Goal: Information Seeking & Learning: Learn about a topic

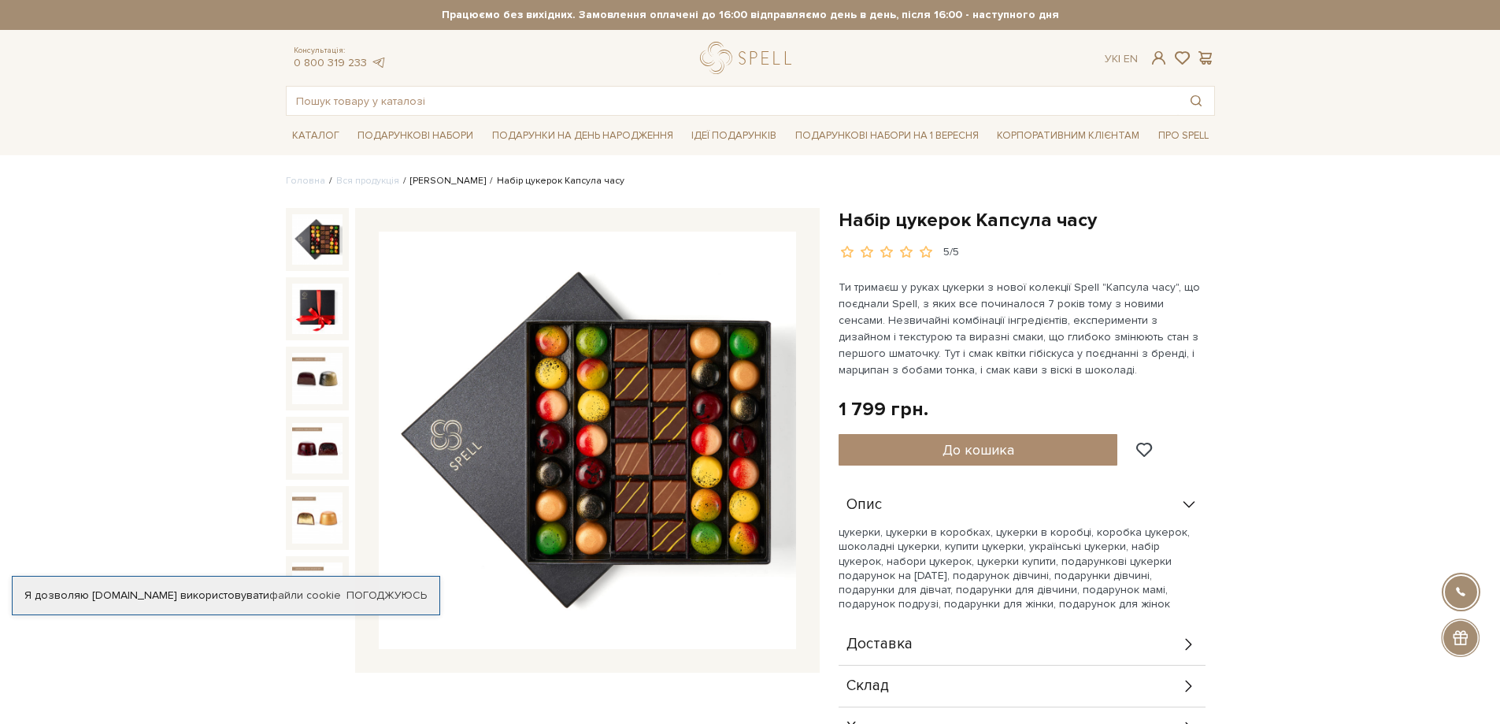
click at [439, 183] on link "[PERSON_NAME]" at bounding box center [448, 181] width 76 height 12
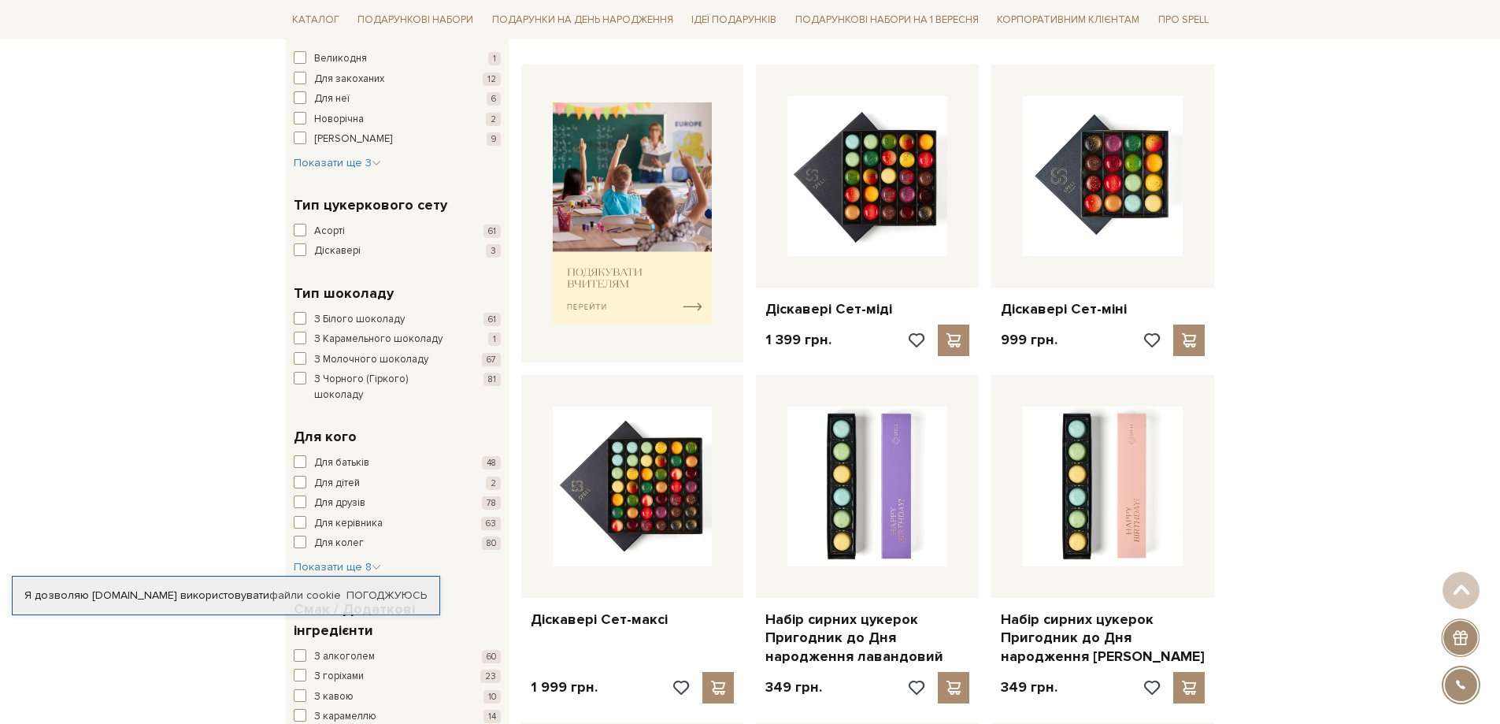
scroll to position [472, 0]
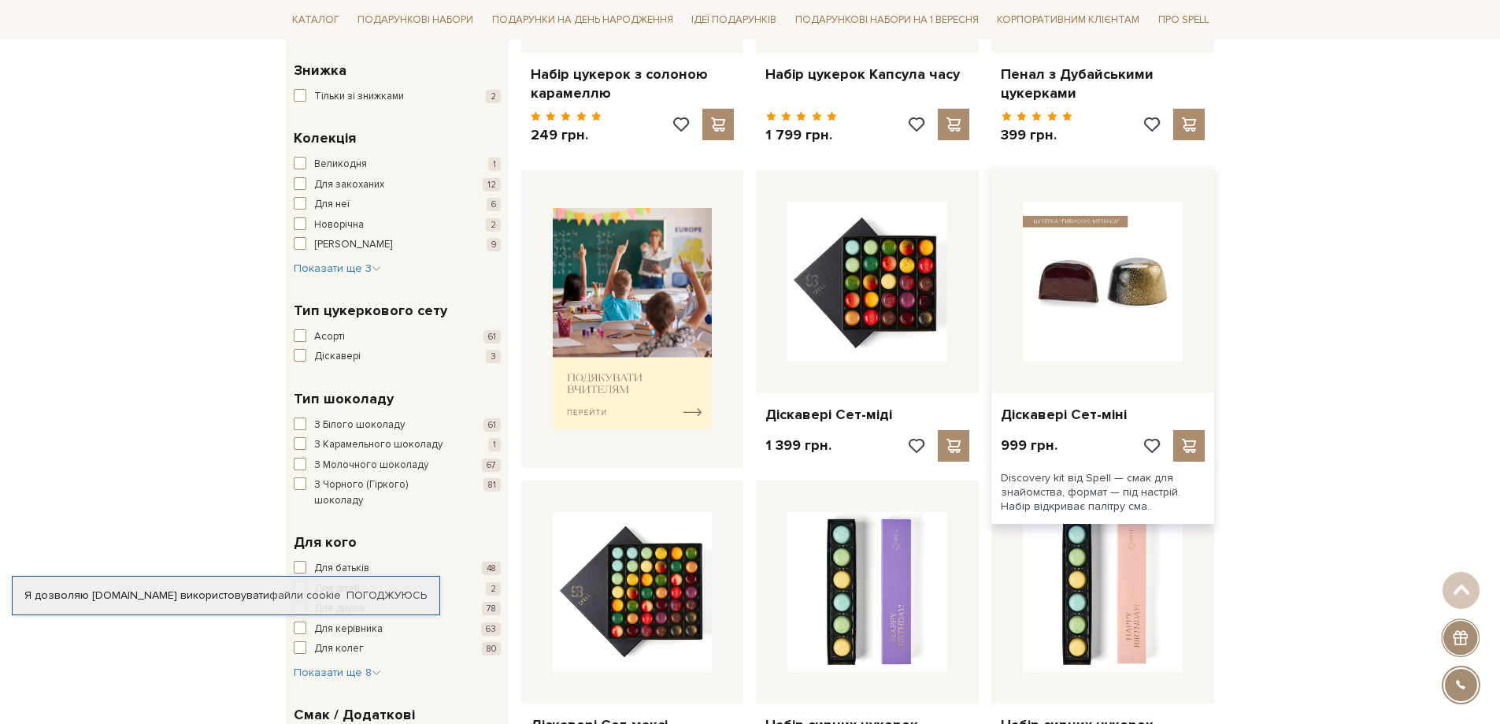
click at [1113, 301] on img at bounding box center [1103, 282] width 160 height 160
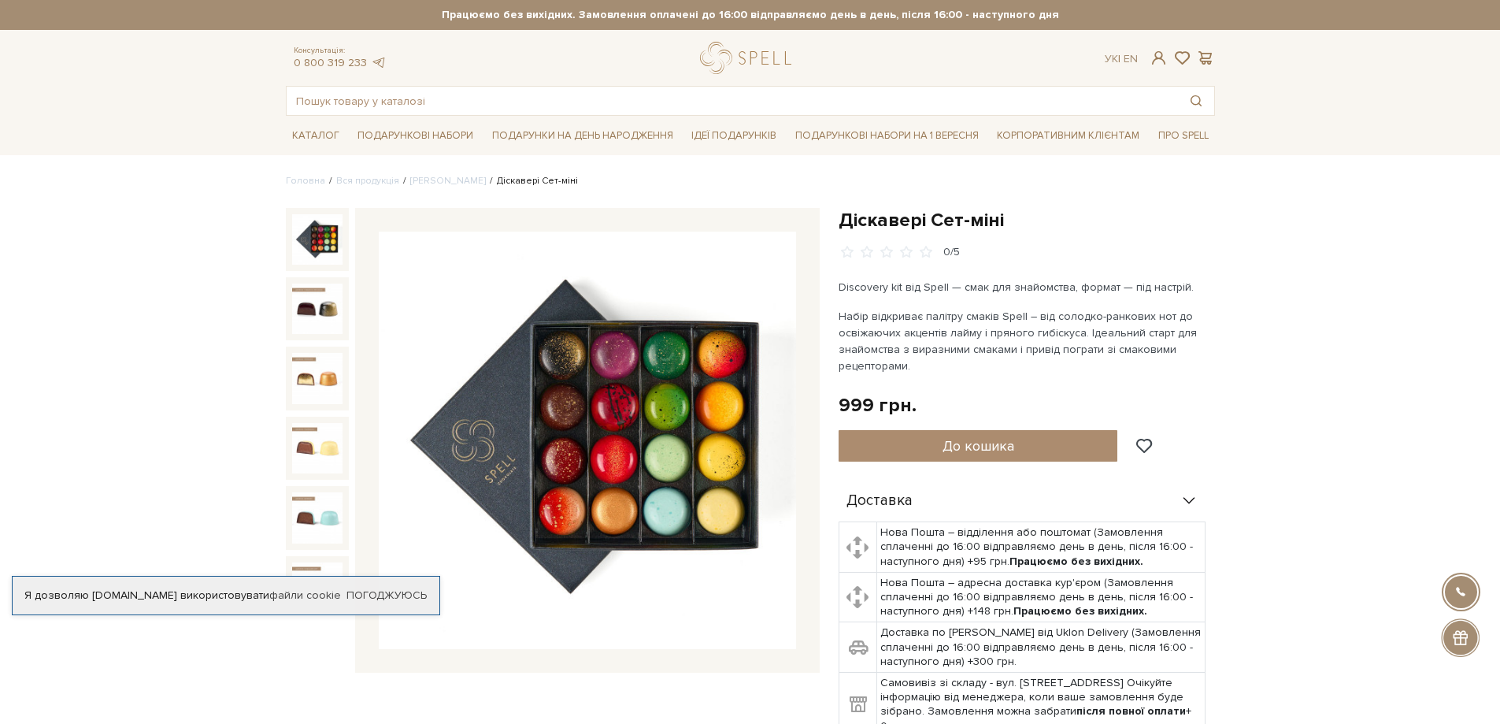
click at [666, 449] on img at bounding box center [587, 439] width 417 height 417
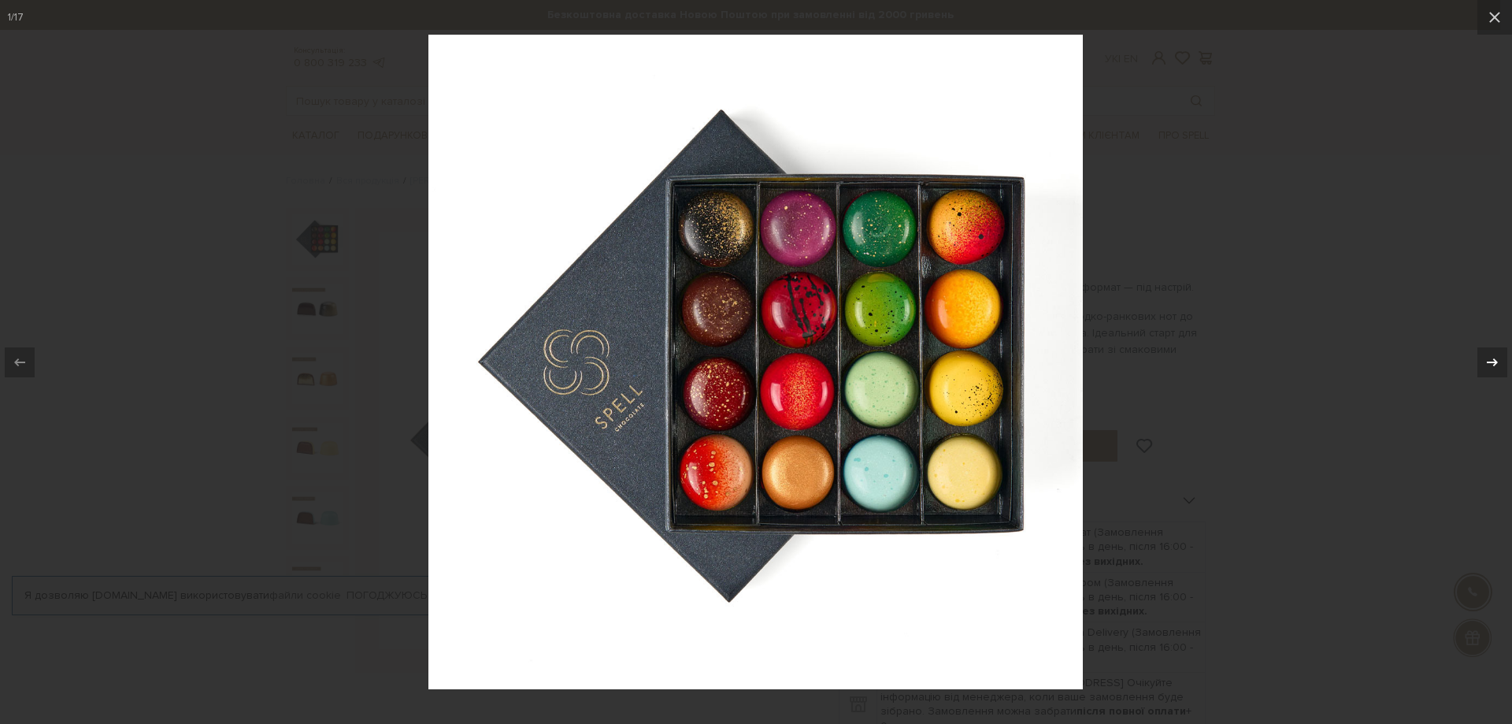
click at [1491, 358] on icon at bounding box center [1491, 362] width 19 height 19
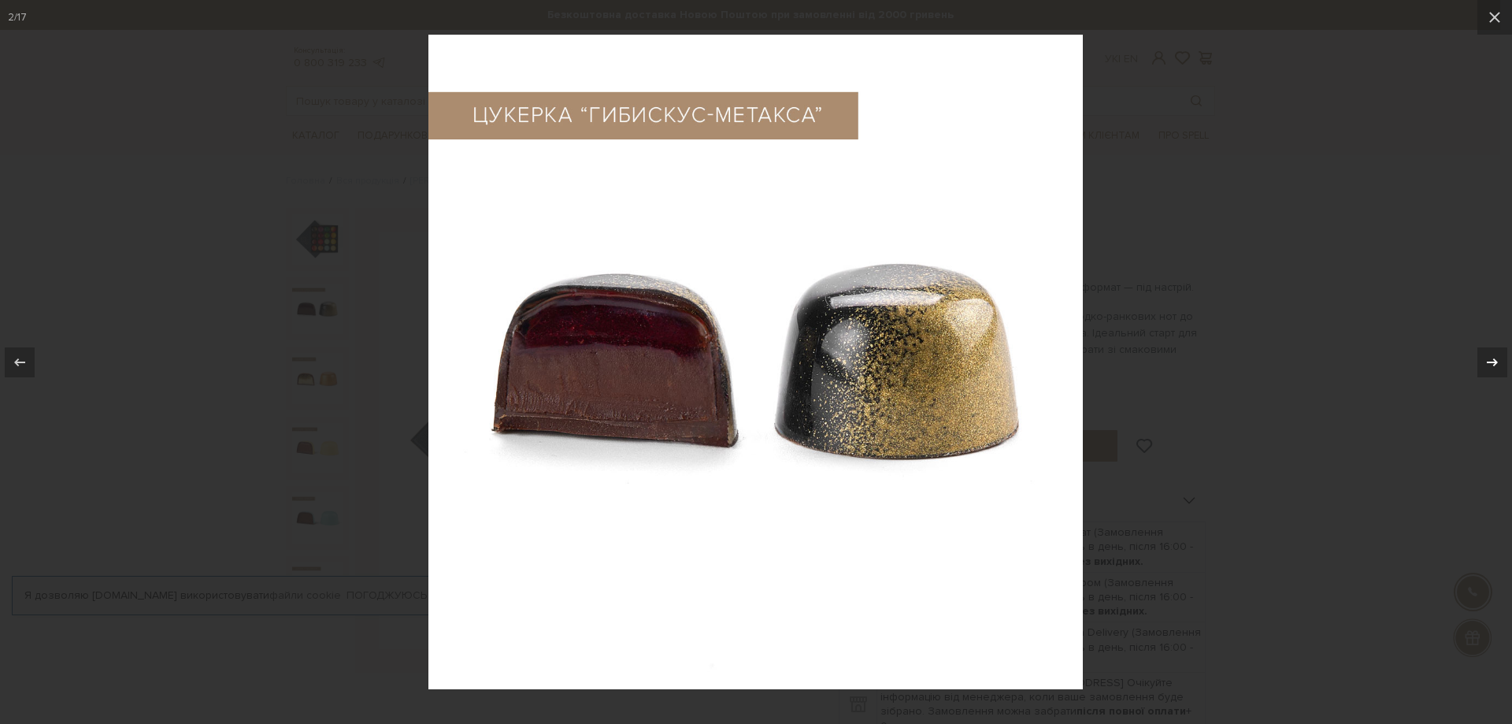
click at [1491, 358] on icon at bounding box center [1491, 362] width 19 height 19
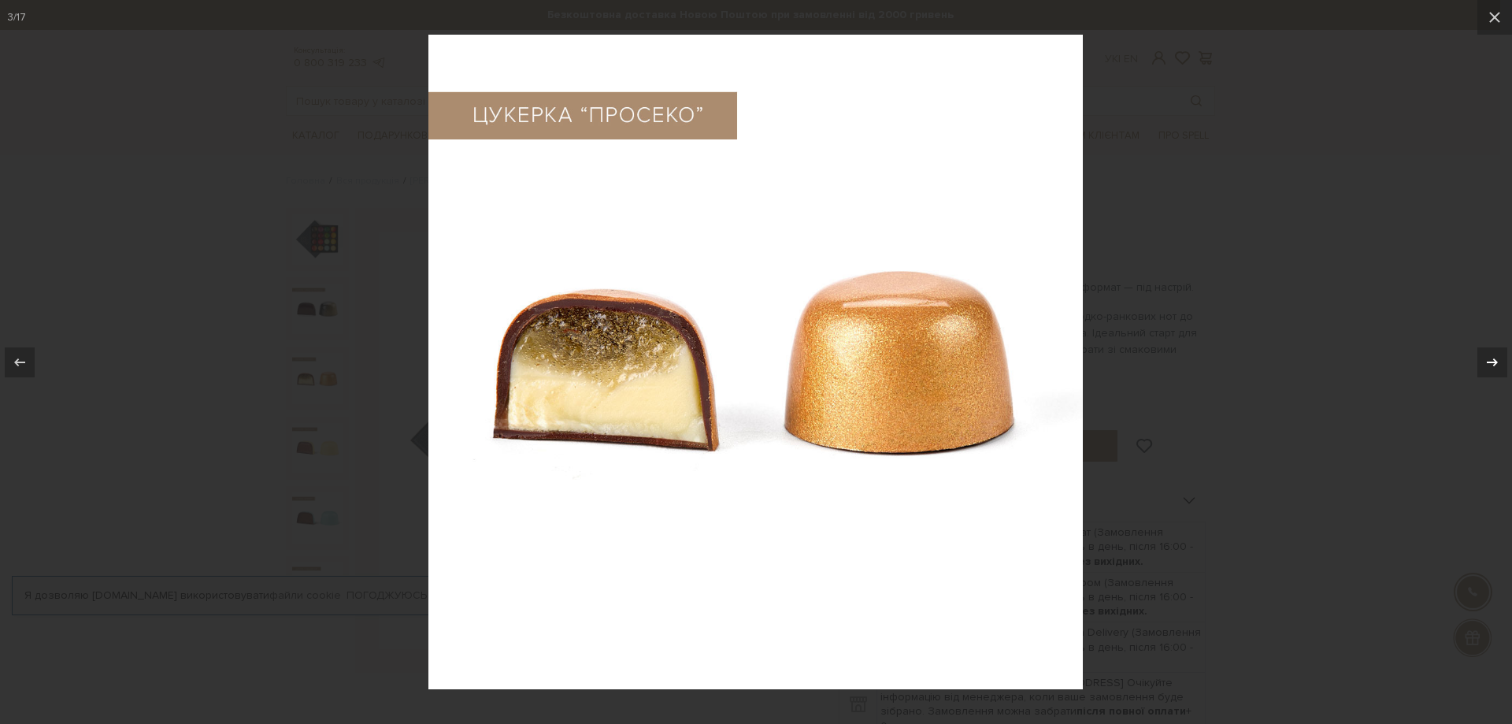
click at [1491, 358] on icon at bounding box center [1491, 362] width 19 height 19
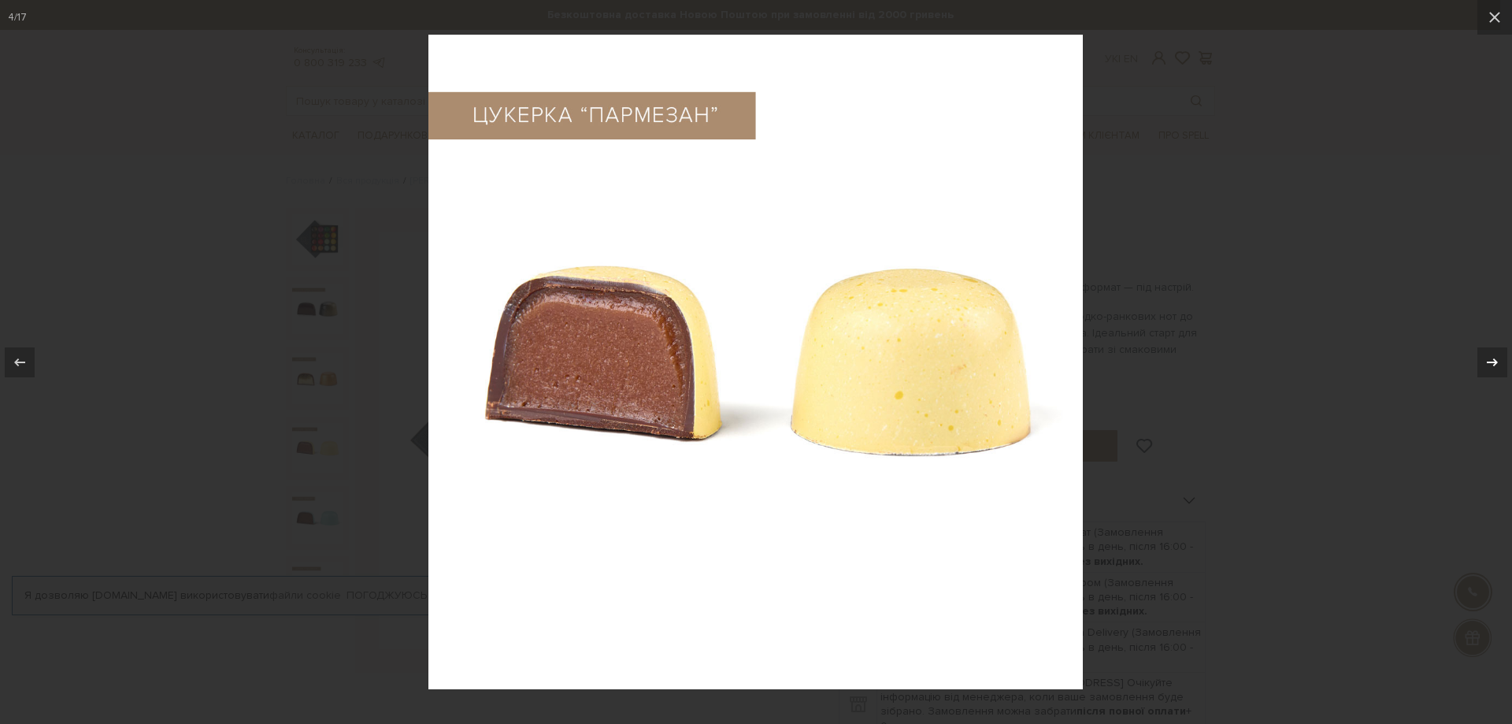
click at [1491, 358] on icon at bounding box center [1491, 362] width 19 height 19
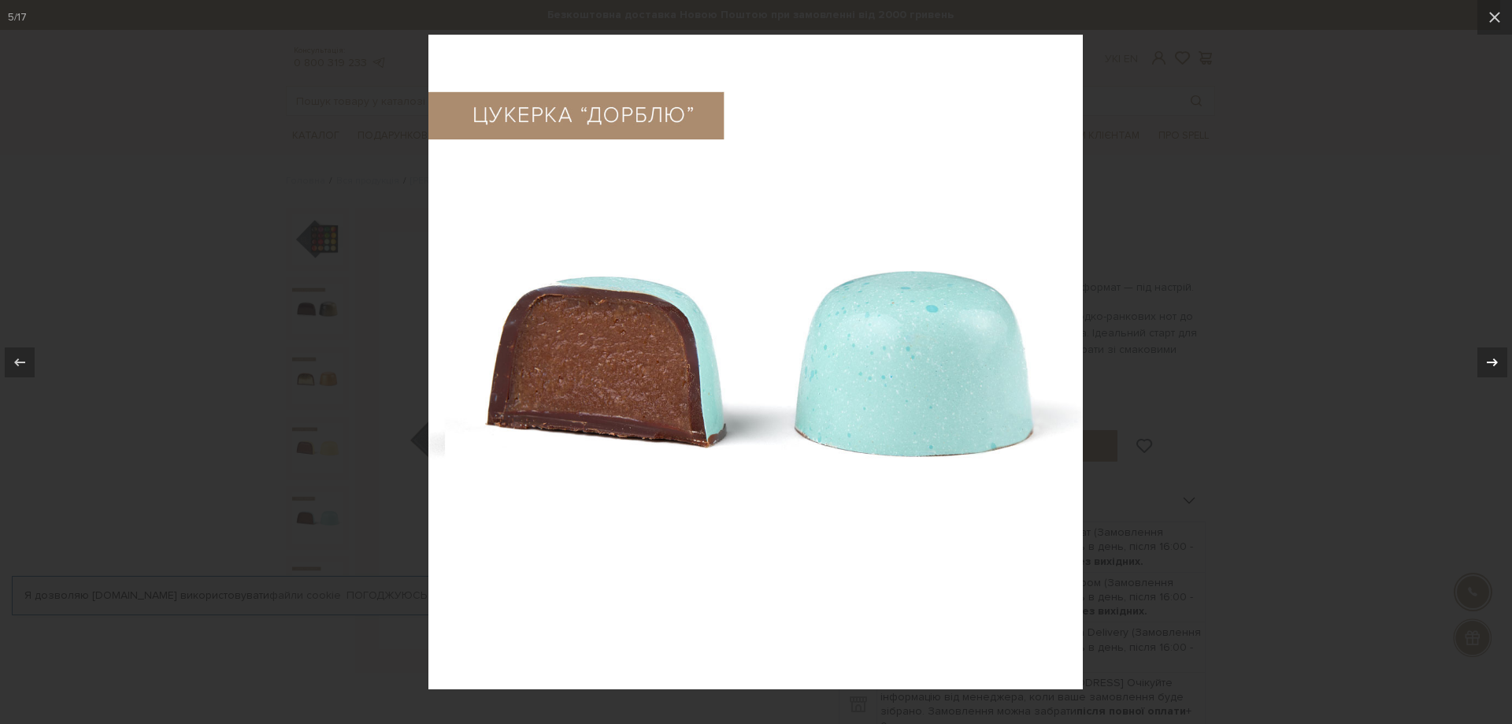
click at [1491, 358] on icon at bounding box center [1491, 362] width 19 height 19
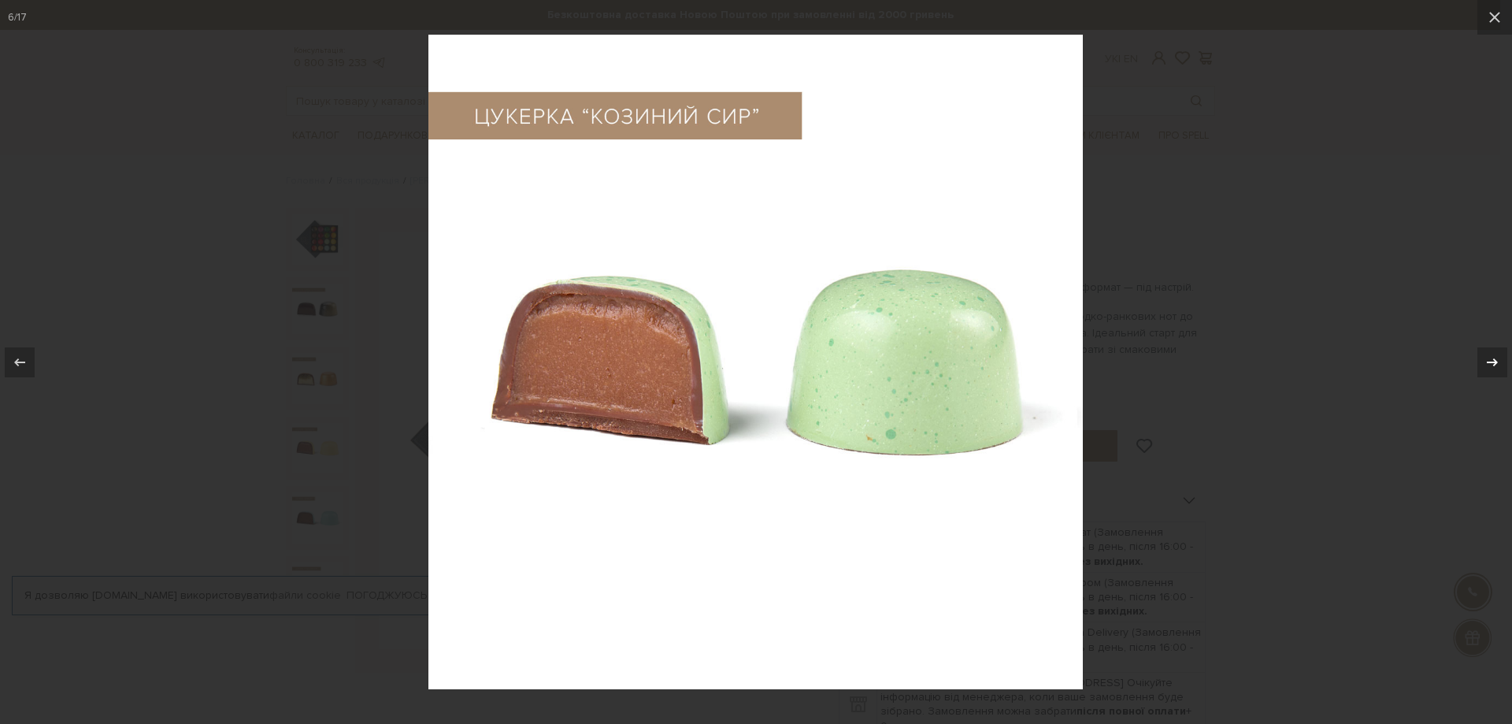
click at [1491, 358] on icon at bounding box center [1491, 362] width 19 height 19
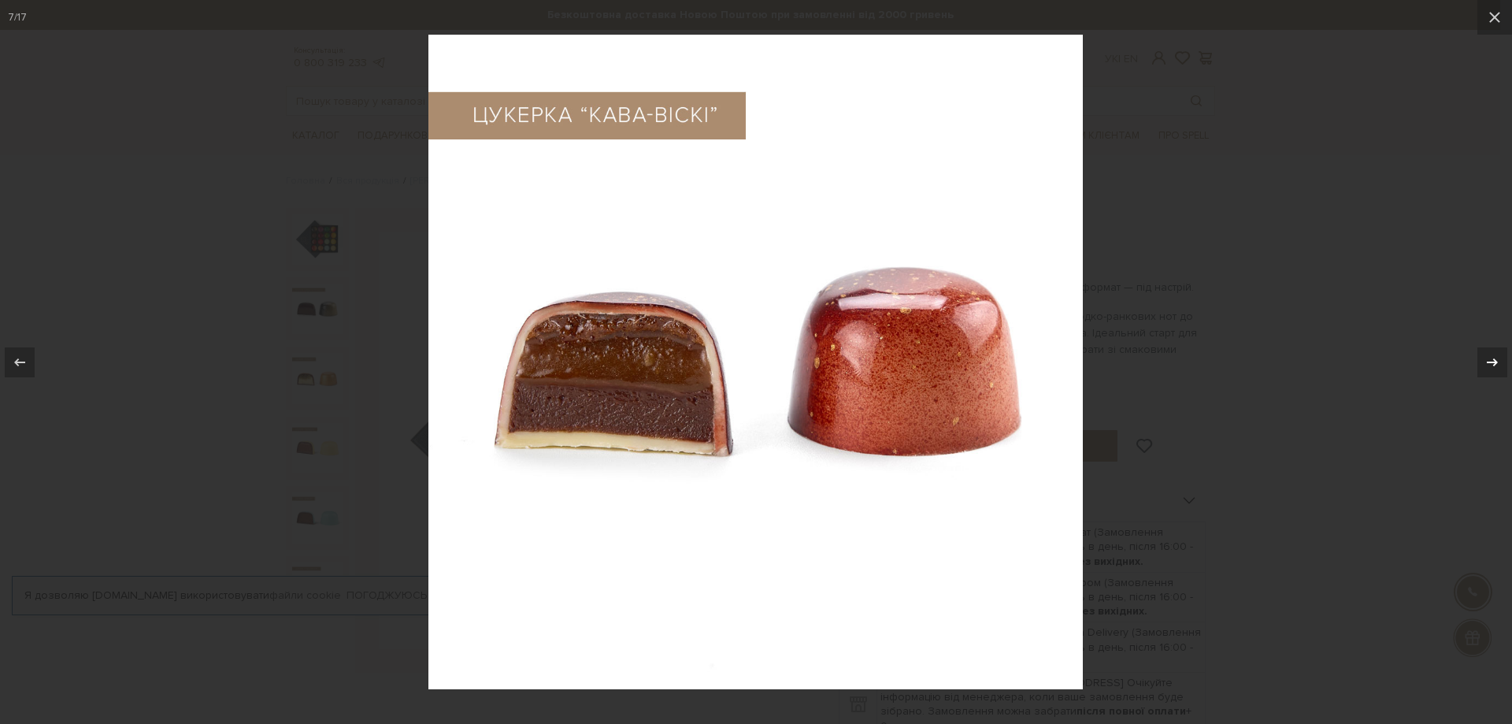
click at [1491, 358] on icon at bounding box center [1491, 362] width 19 height 19
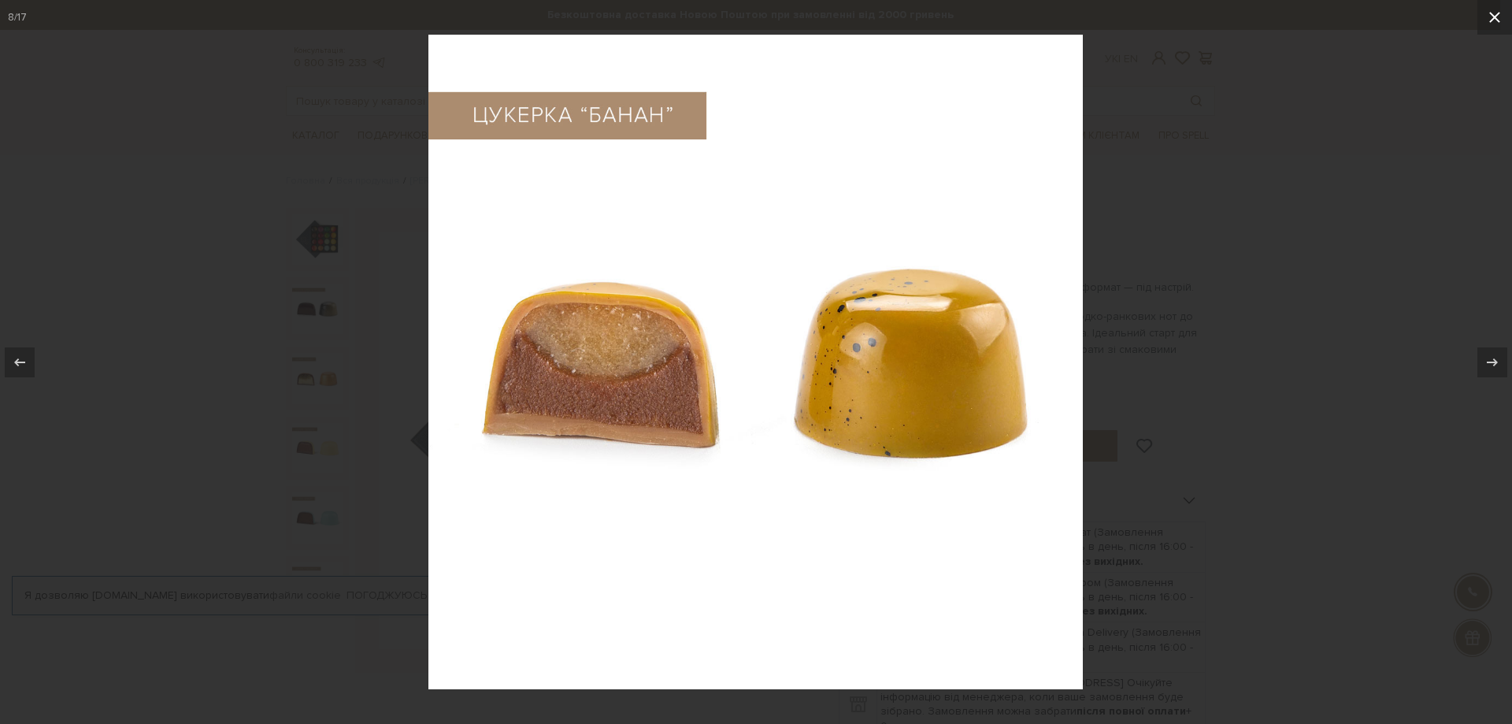
click at [1494, 13] on icon at bounding box center [1494, 17] width 19 height 19
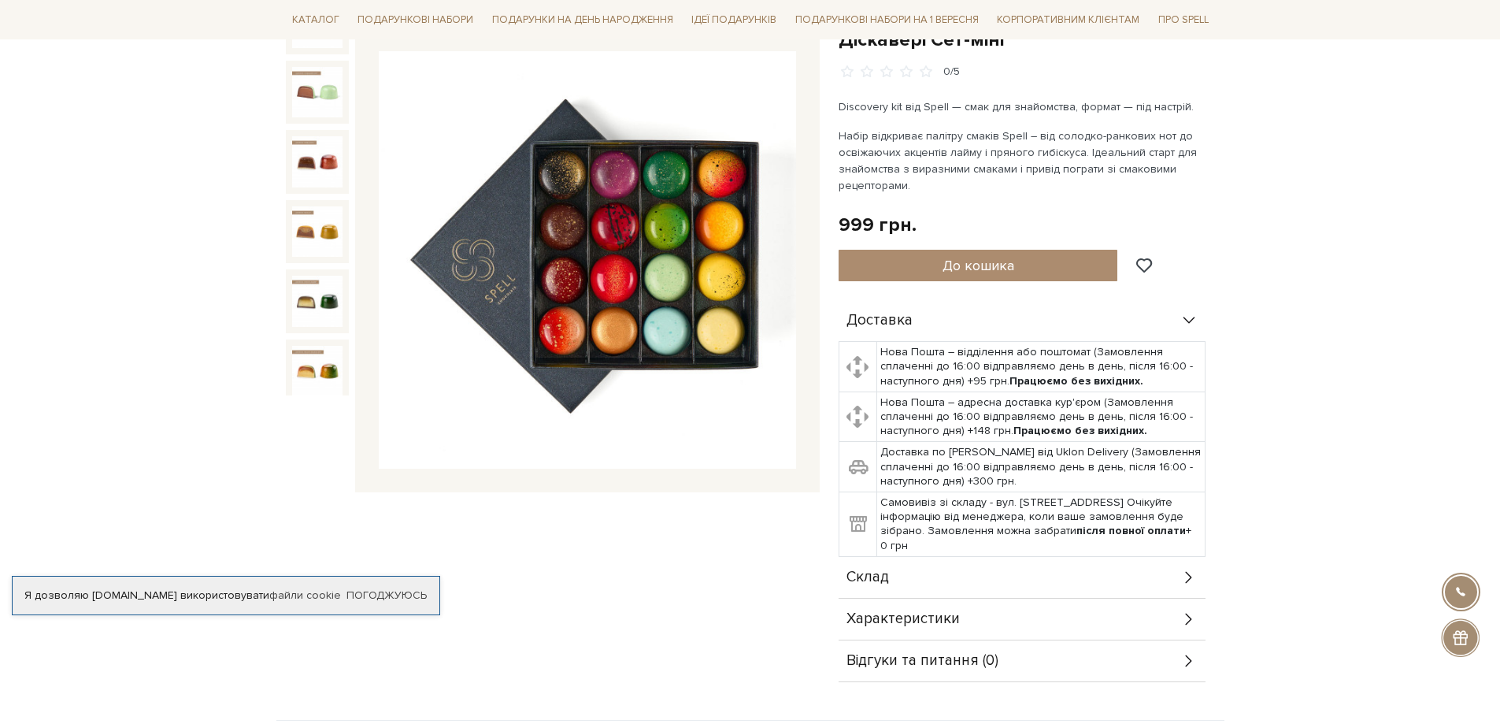
scroll to position [157, 0]
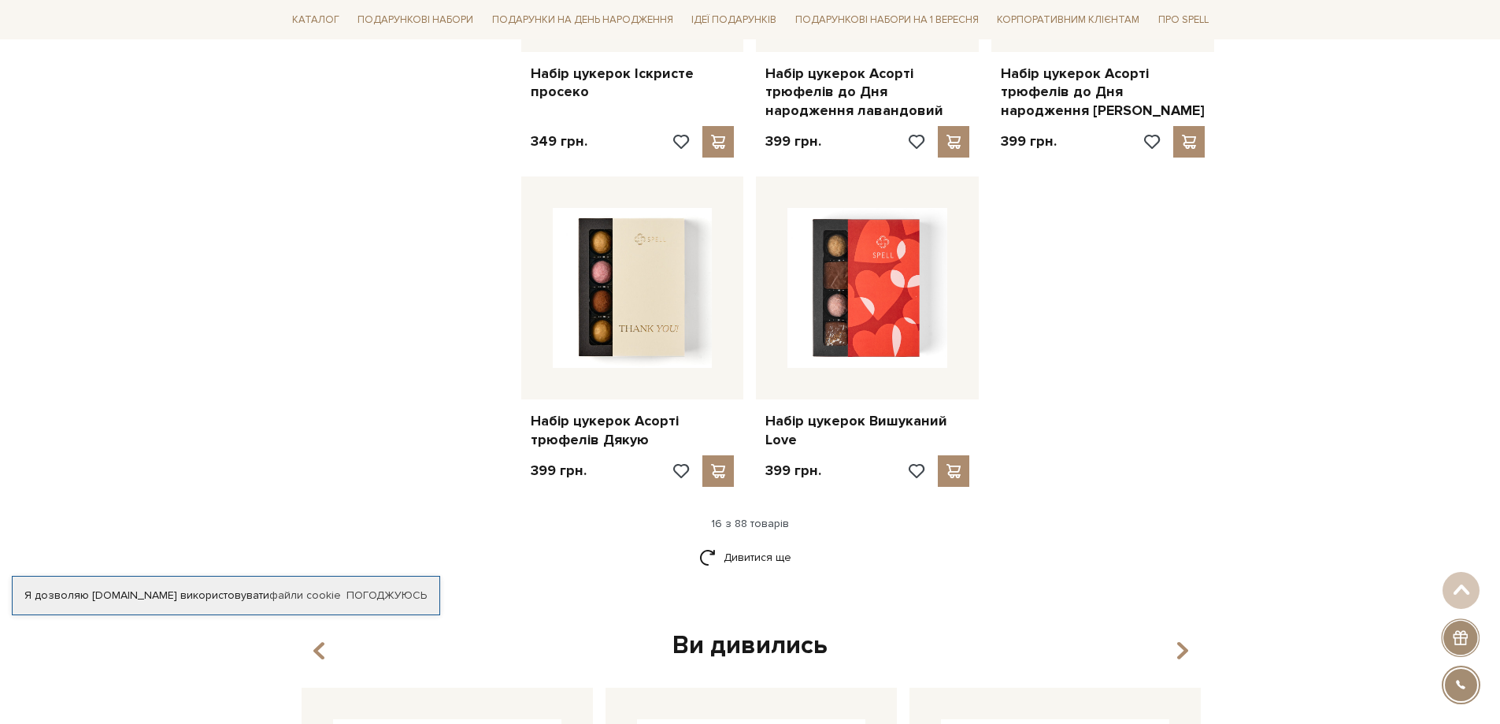
scroll to position [1732, 0]
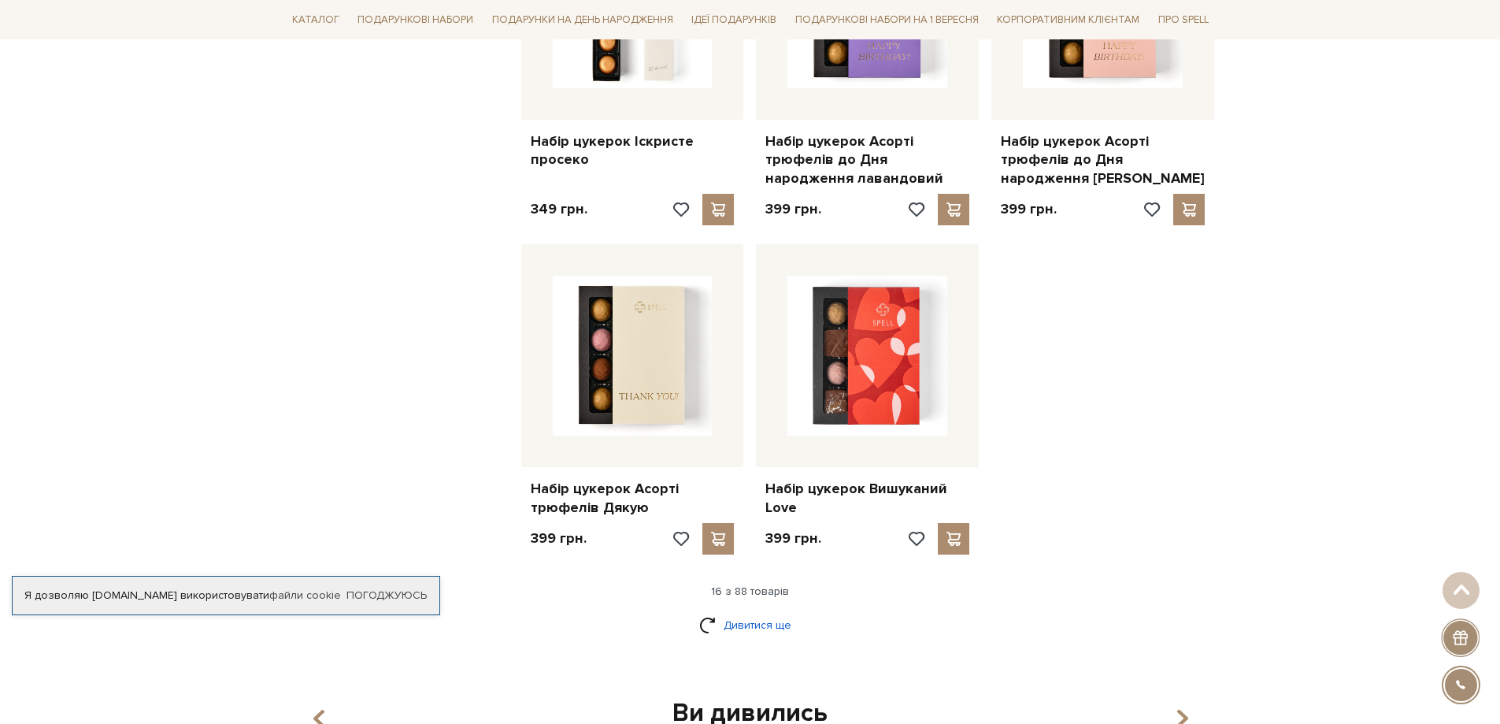
click at [746, 628] on link "Дивитися ще" at bounding box center [750, 625] width 102 height 28
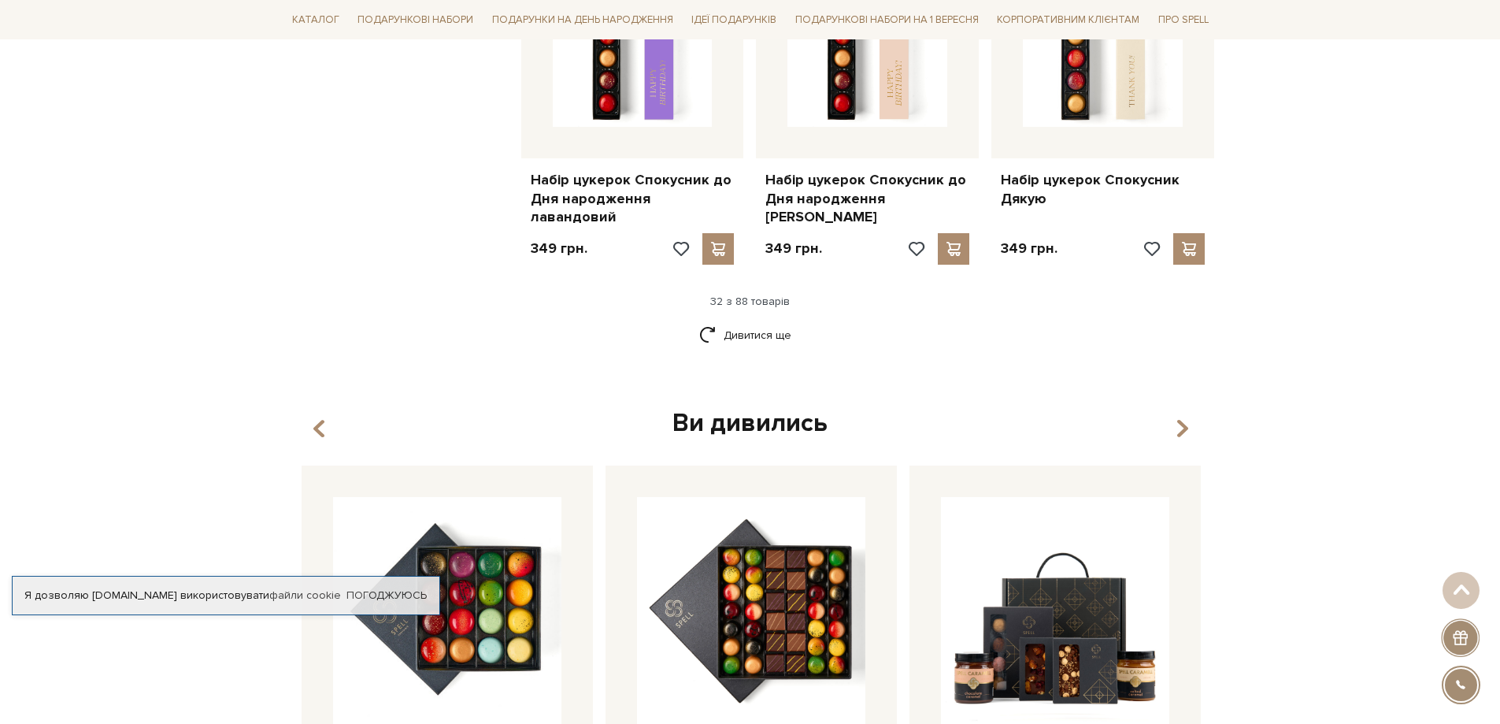
scroll to position [3779, 0]
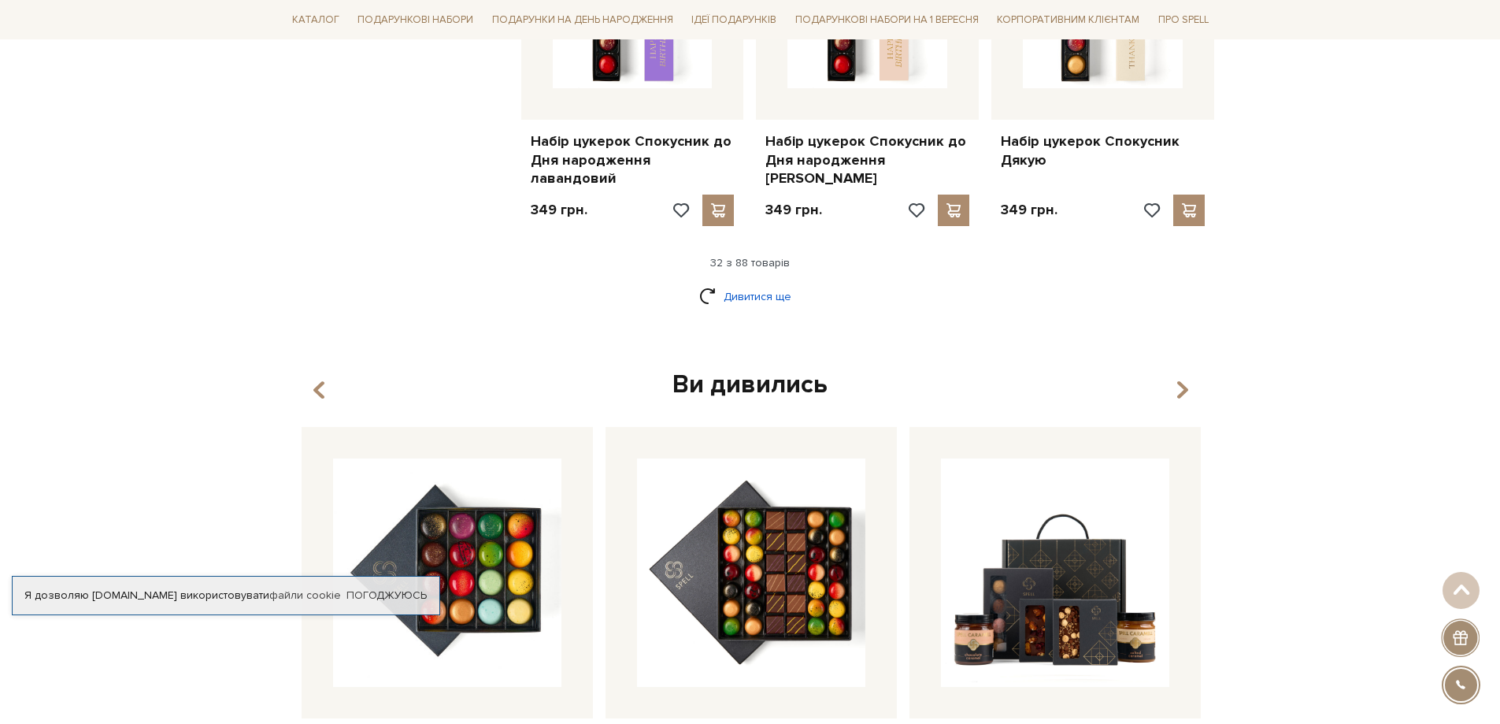
click at [738, 283] on link "Дивитися ще" at bounding box center [750, 297] width 102 height 28
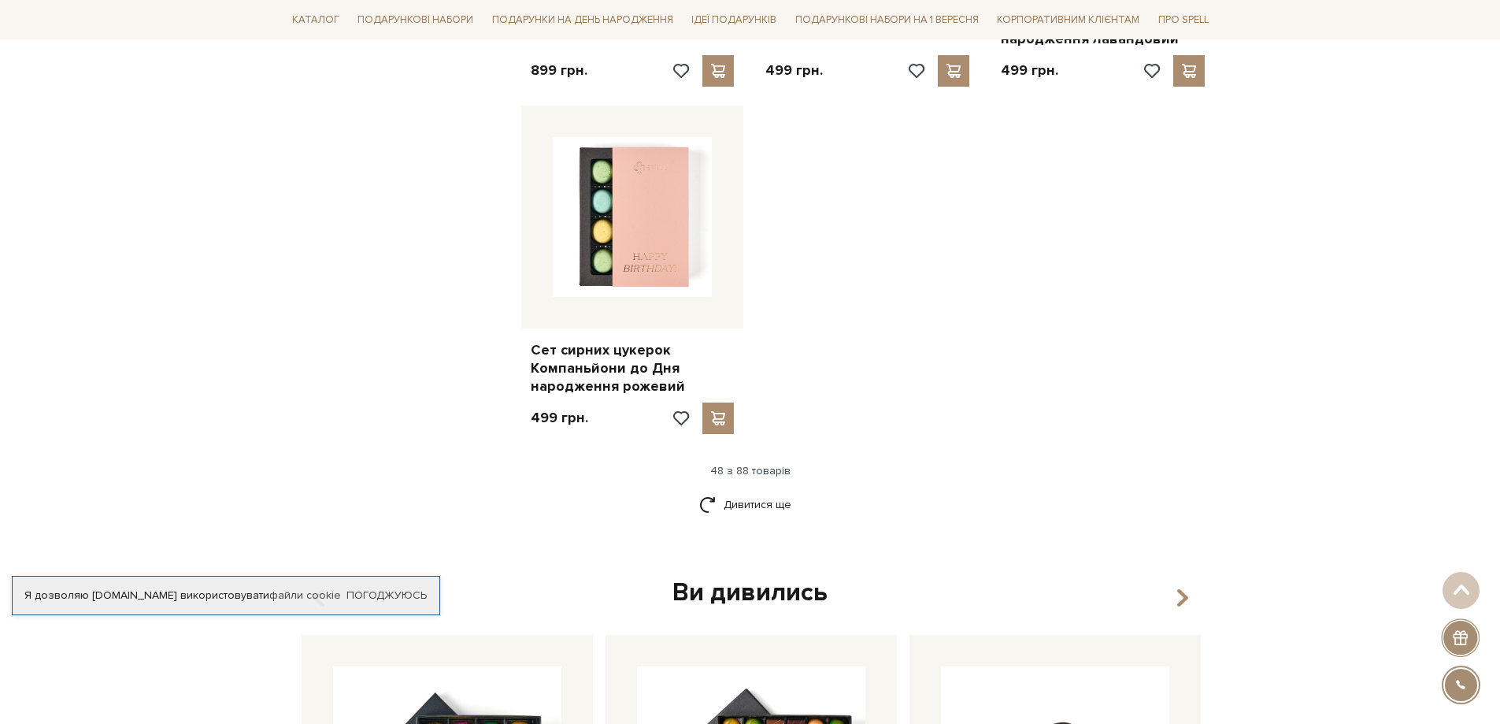
scroll to position [5669, 0]
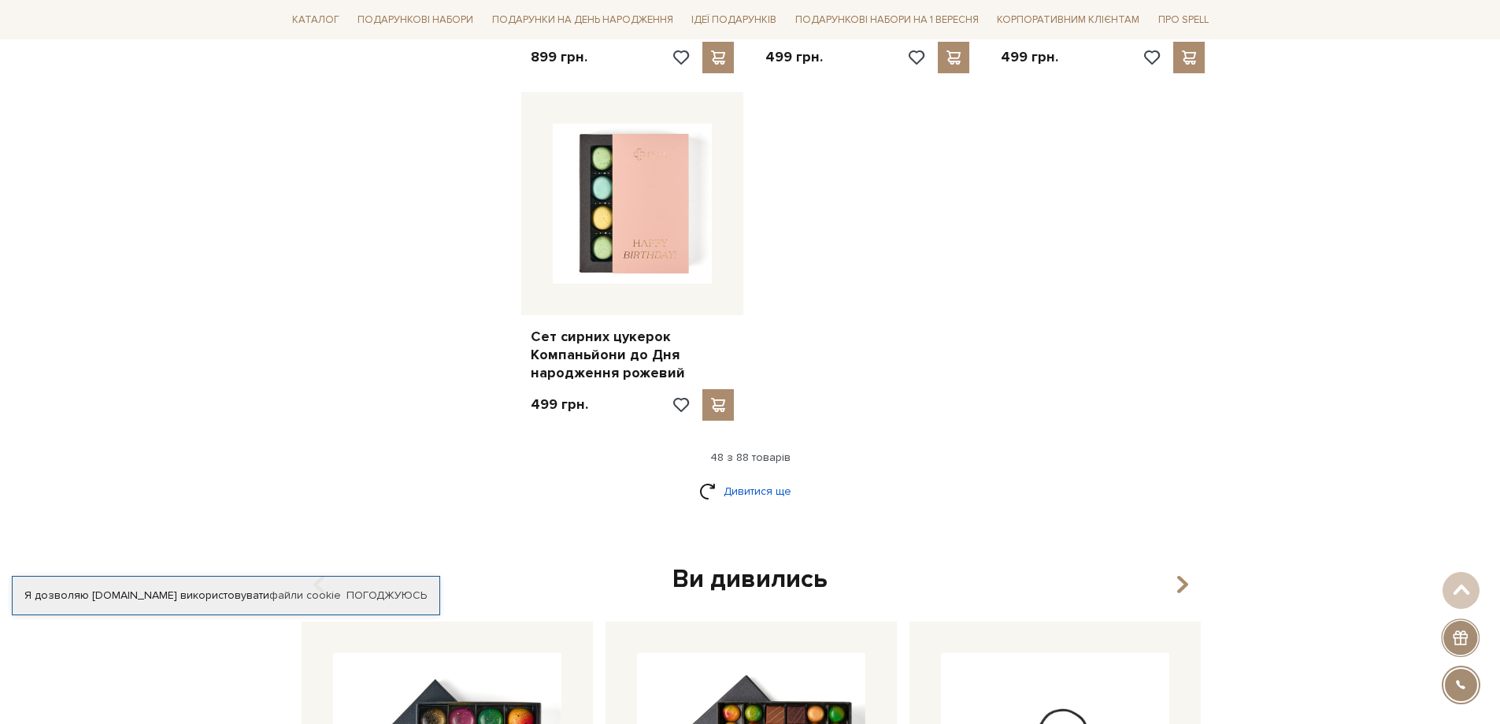
click at [727, 477] on link "Дивитися ще" at bounding box center [750, 491] width 102 height 28
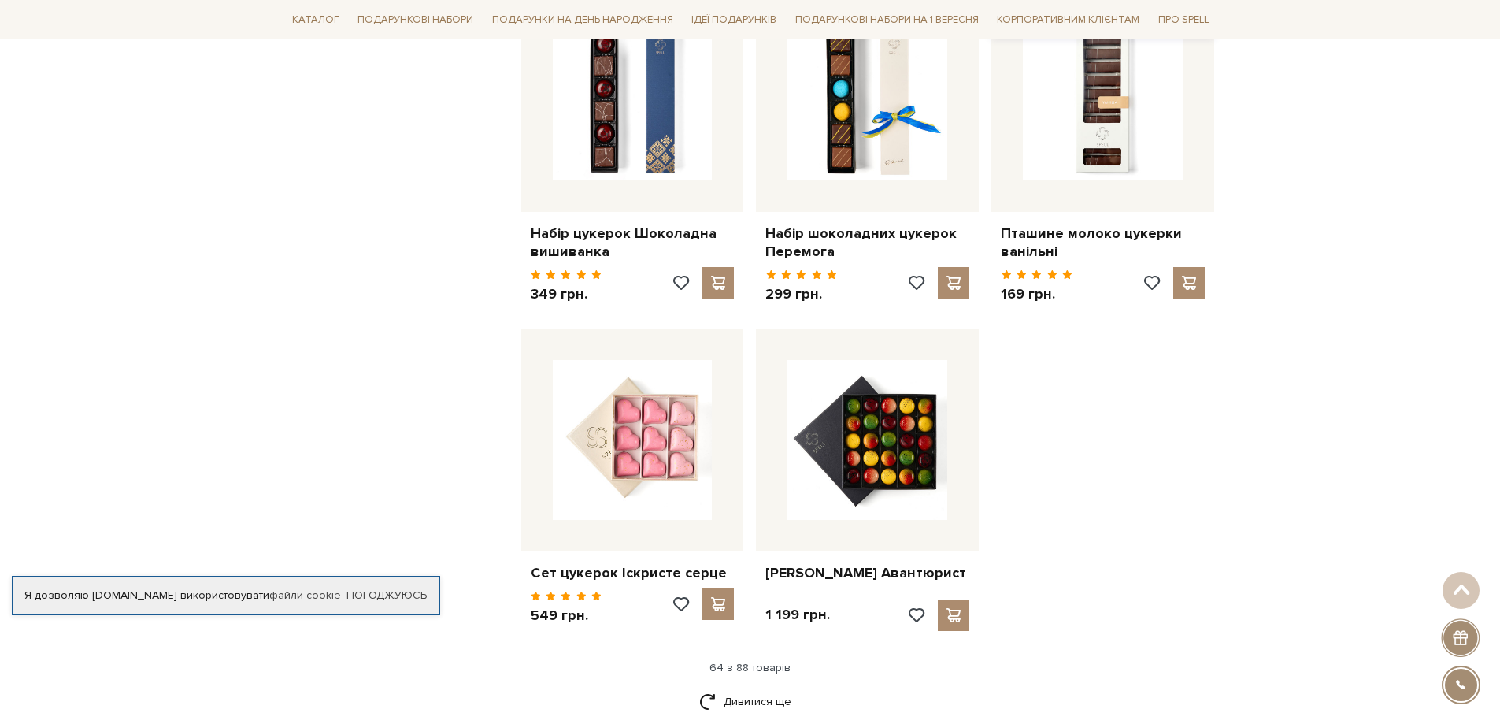
scroll to position [7164, 0]
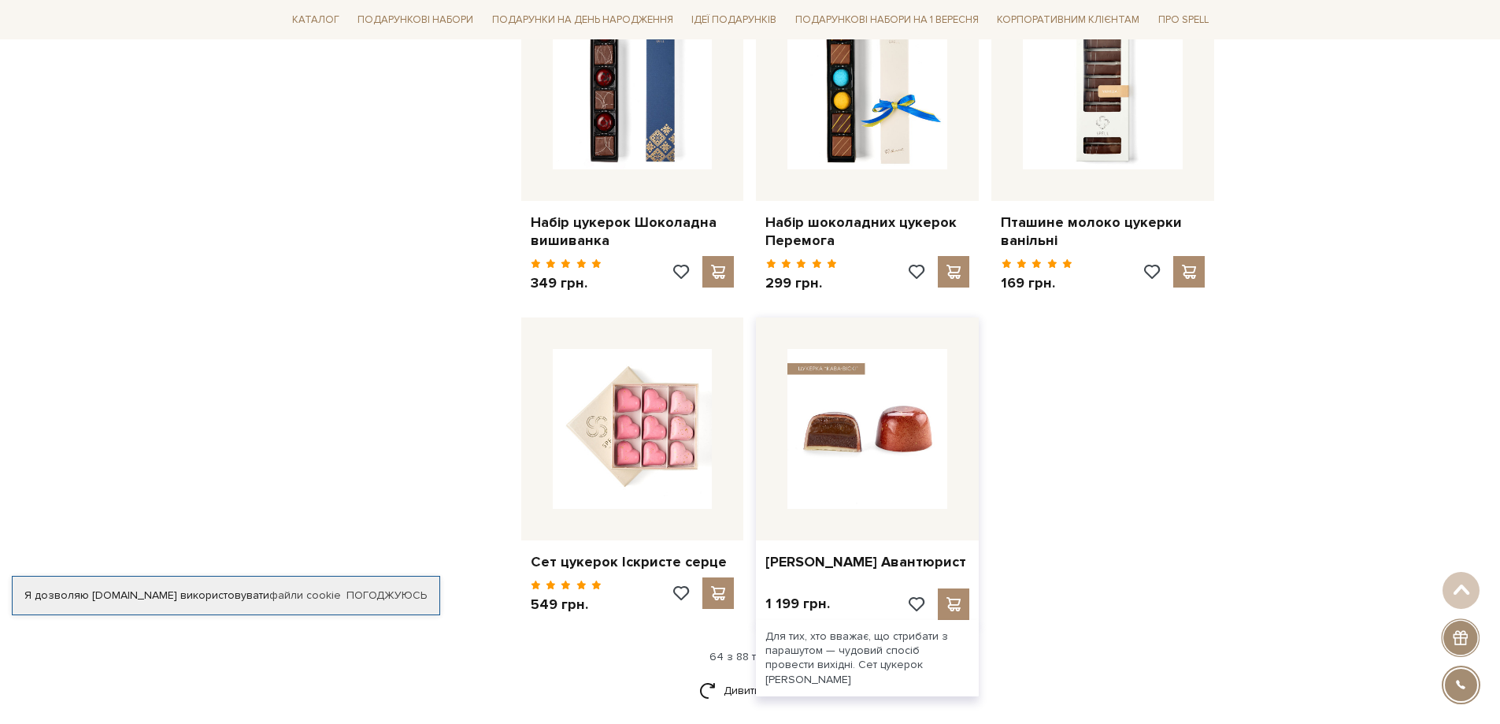
click at [889, 389] on img at bounding box center [867, 429] width 160 height 160
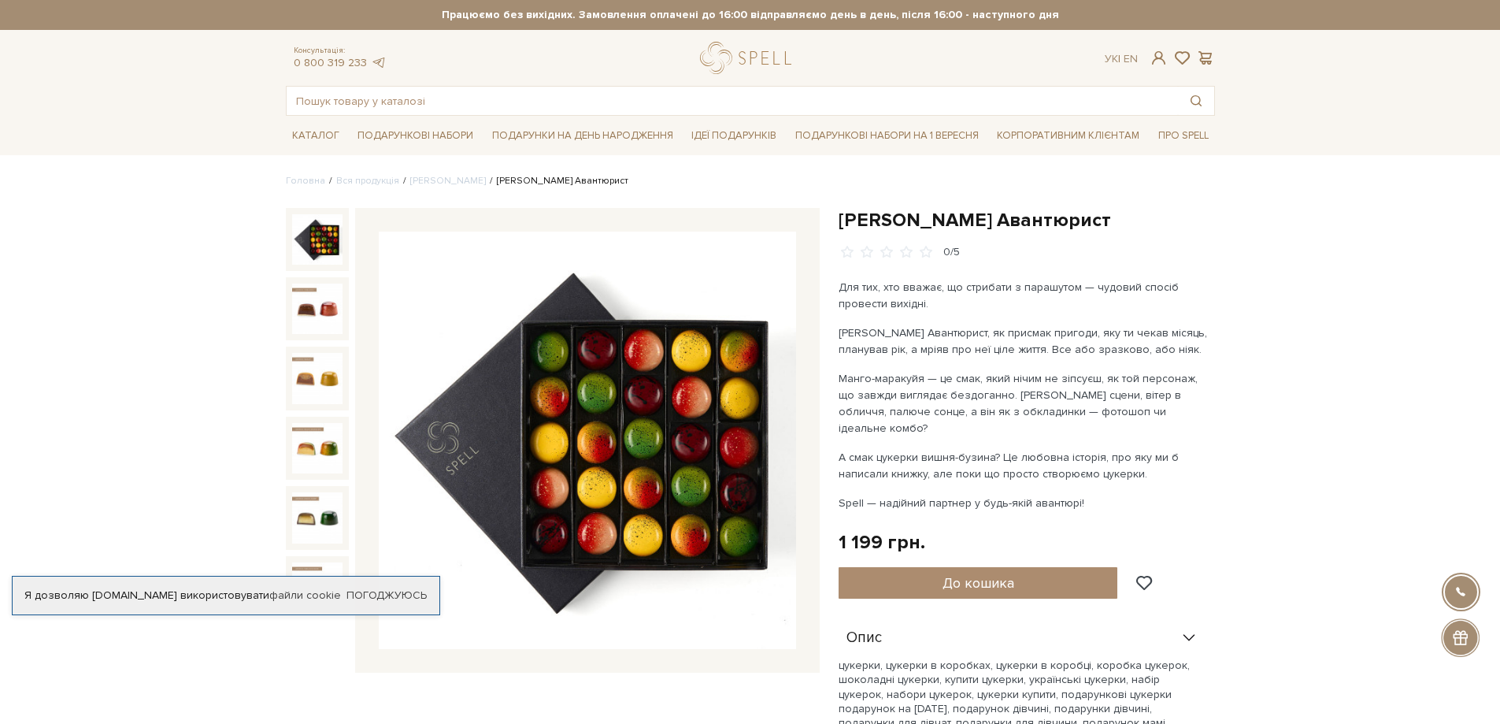
drag, startPoint x: 920, startPoint y: 357, endPoint x: 1203, endPoint y: 459, distance: 301.3
click at [1203, 459] on div "Для тих, хто вважає, що стрибати з парашутом — чудовий спосіб провести вихідні.…" at bounding box center [1022, 395] width 369 height 232
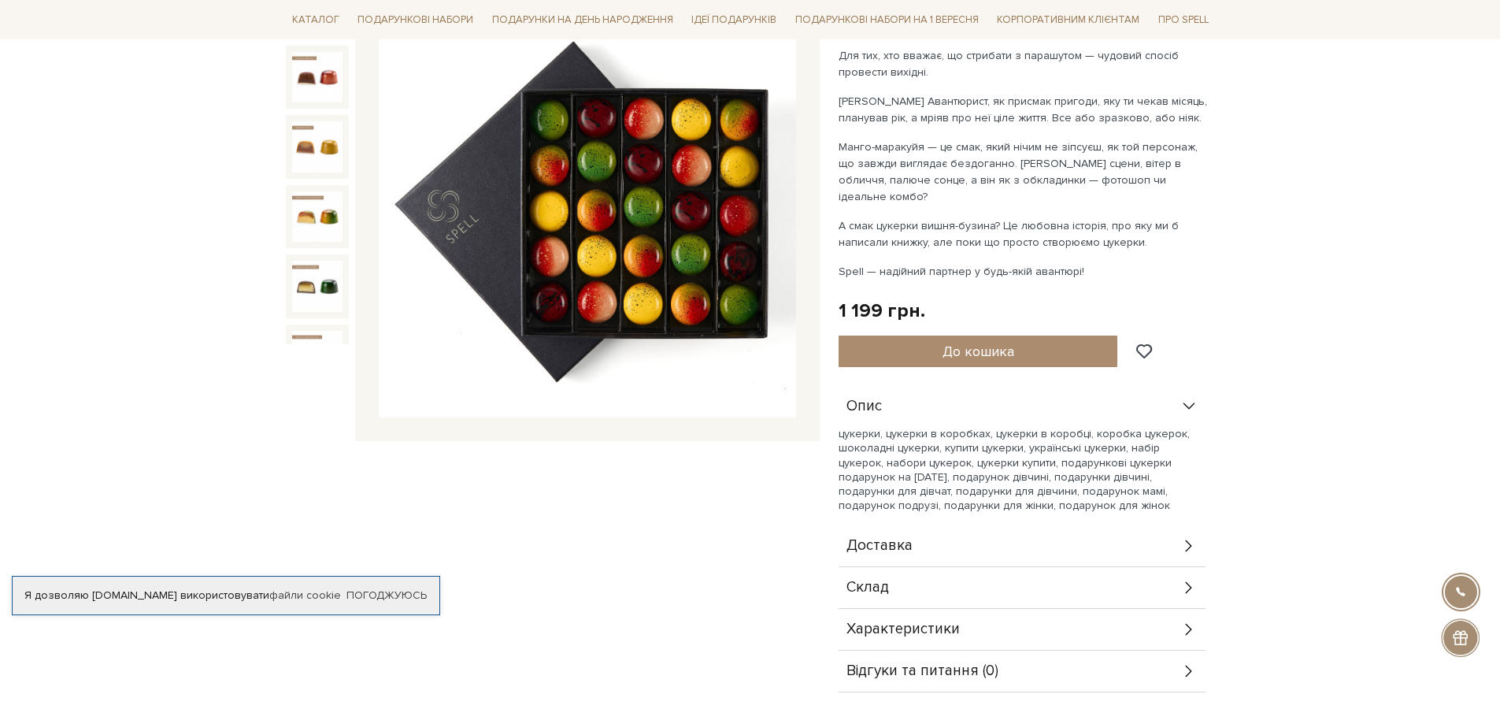
scroll to position [236, 0]
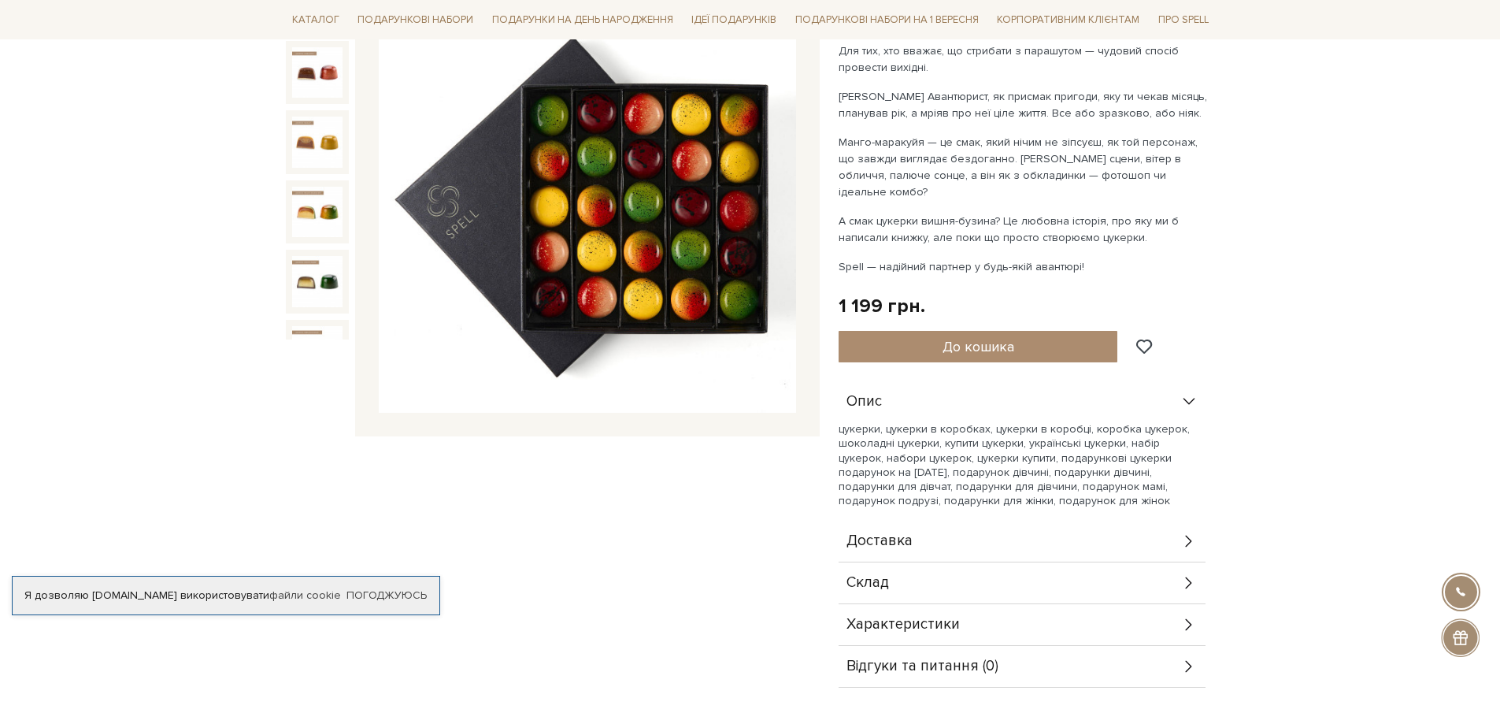
click at [625, 250] on img at bounding box center [587, 203] width 417 height 417
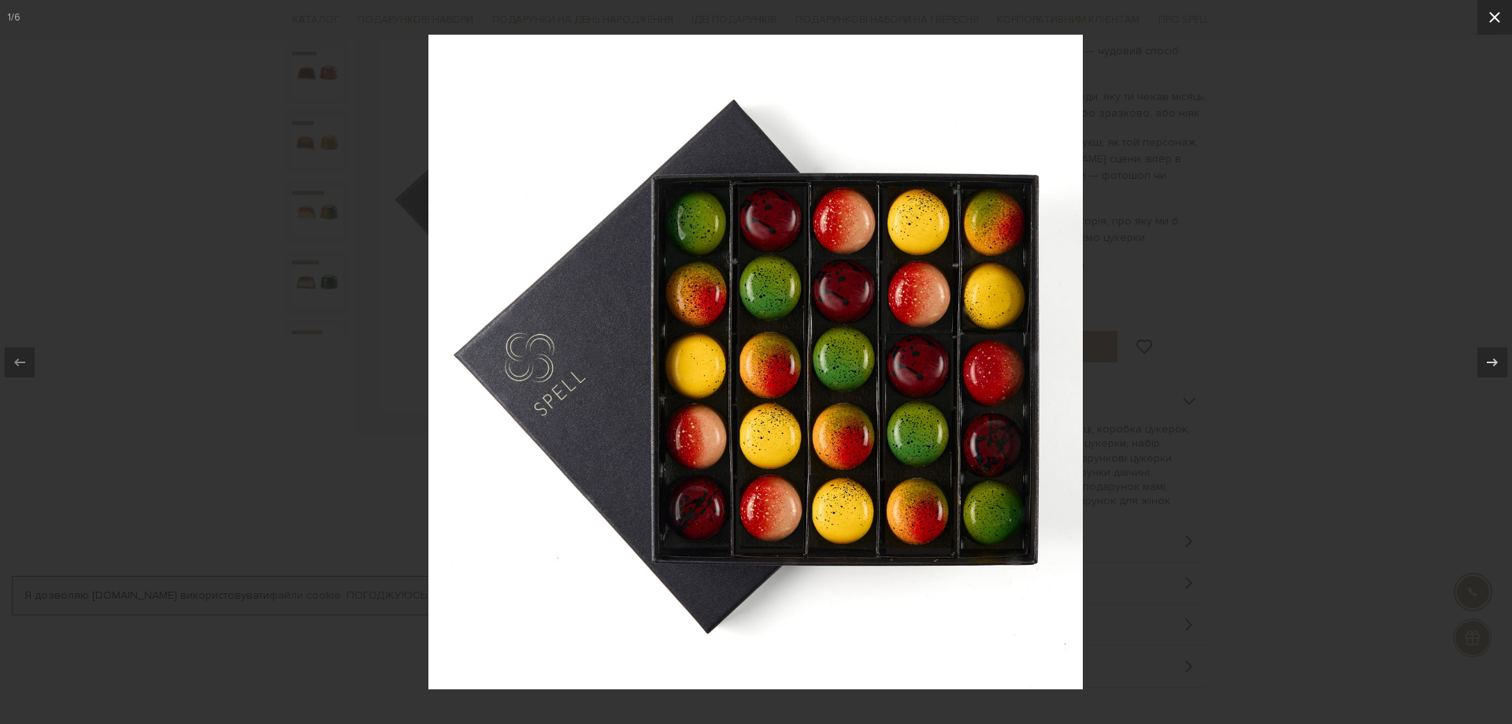
click at [1490, 20] on icon at bounding box center [1494, 17] width 11 height 11
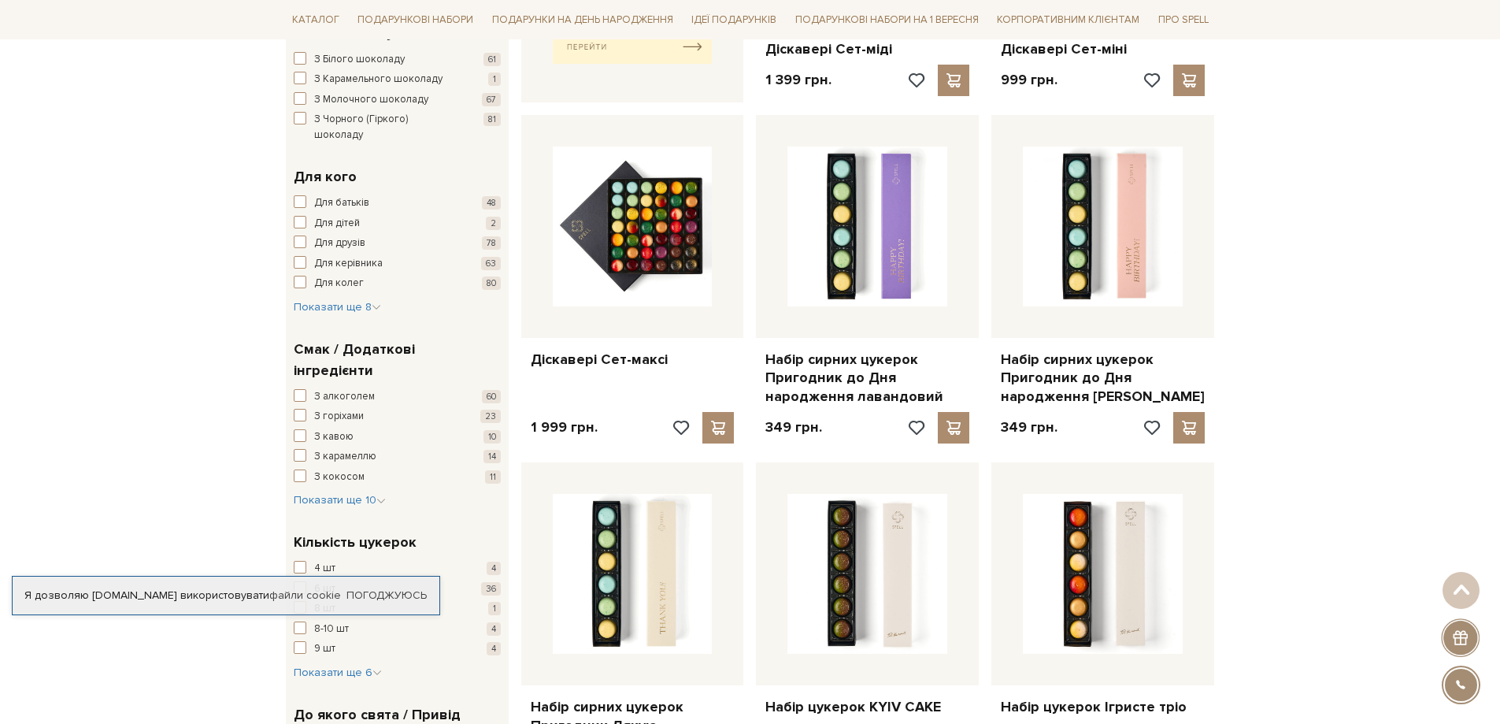
scroll to position [365, 0]
